Goal: Information Seeking & Learning: Learn about a topic

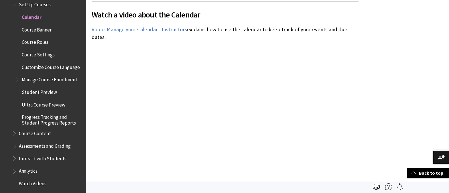
scroll to position [419, 0]
click at [143, 29] on link "Video: Manage your Calendar - Instructors" at bounding box center [139, 29] width 95 height 7
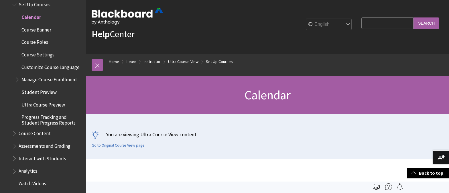
scroll to position [0, 0]
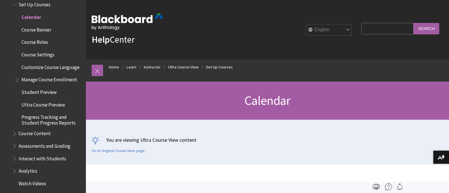
click at [369, 28] on input "Search Query" at bounding box center [388, 28] width 52 height 11
type input "announcements"
click at [414, 23] on input "Search" at bounding box center [427, 28] width 26 height 11
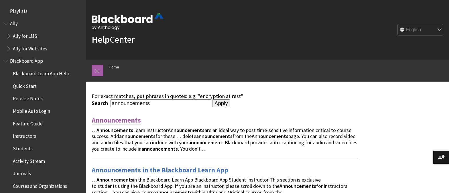
click at [134, 121] on link "Announcements" at bounding box center [116, 120] width 49 height 9
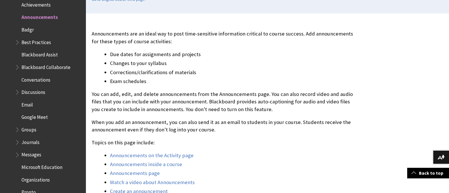
scroll to position [168, 0]
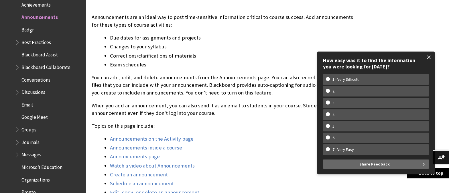
click at [428, 57] on span at bounding box center [429, 57] width 12 height 12
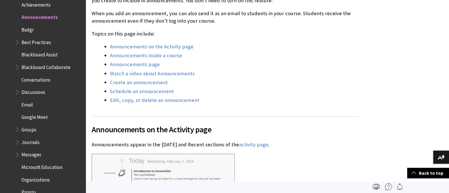
scroll to position [0, 0]
